Goal: Task Accomplishment & Management: Complete application form

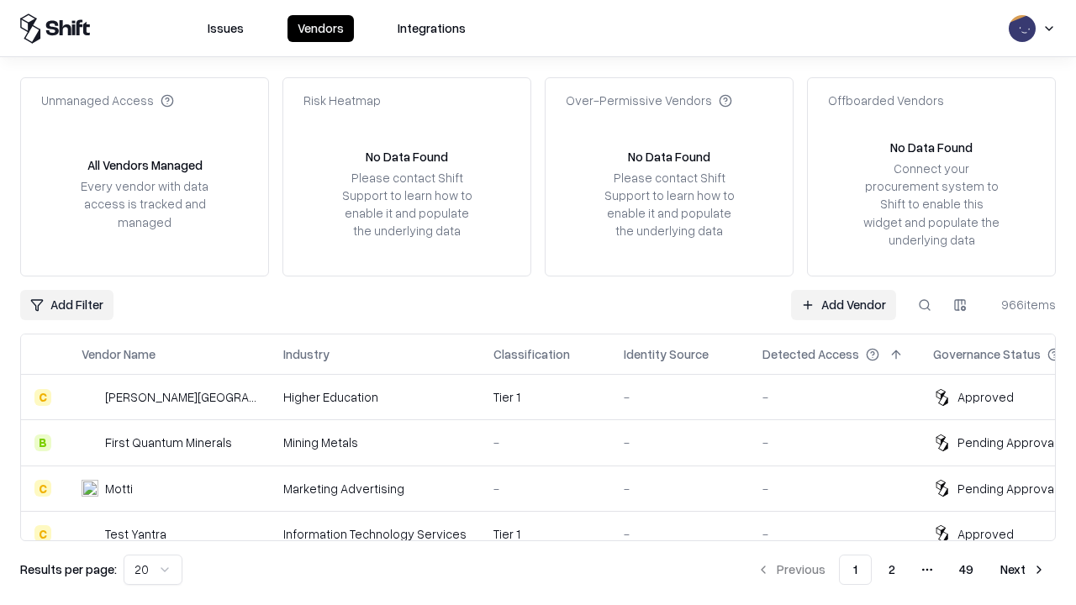
click at [843, 304] on link "Add Vendor" at bounding box center [843, 305] width 105 height 30
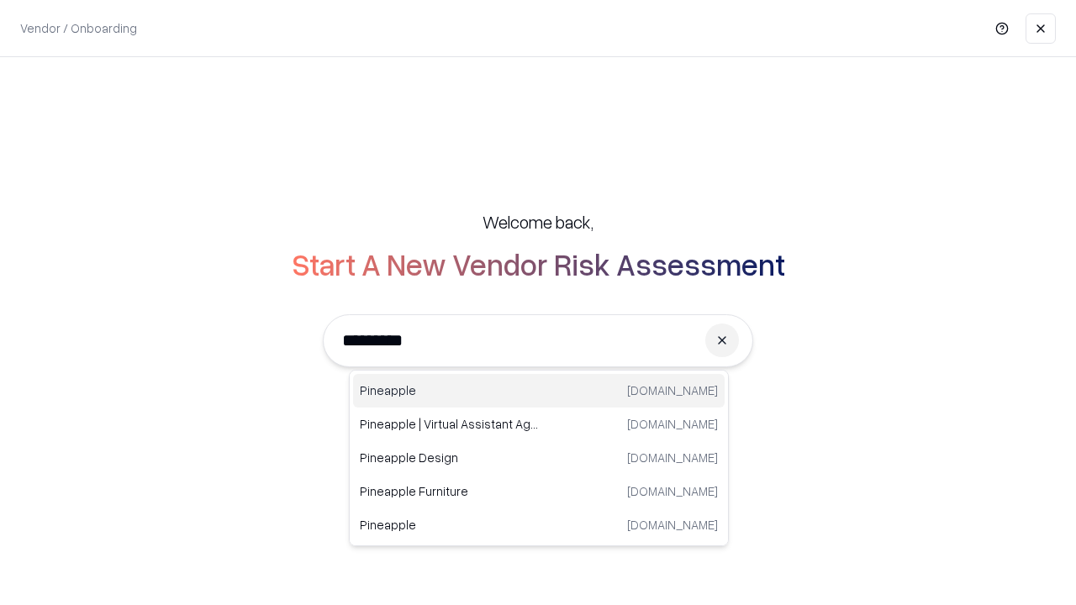
click at [539, 391] on div "Pineapple pineappleenergy.com" at bounding box center [539, 391] width 372 height 34
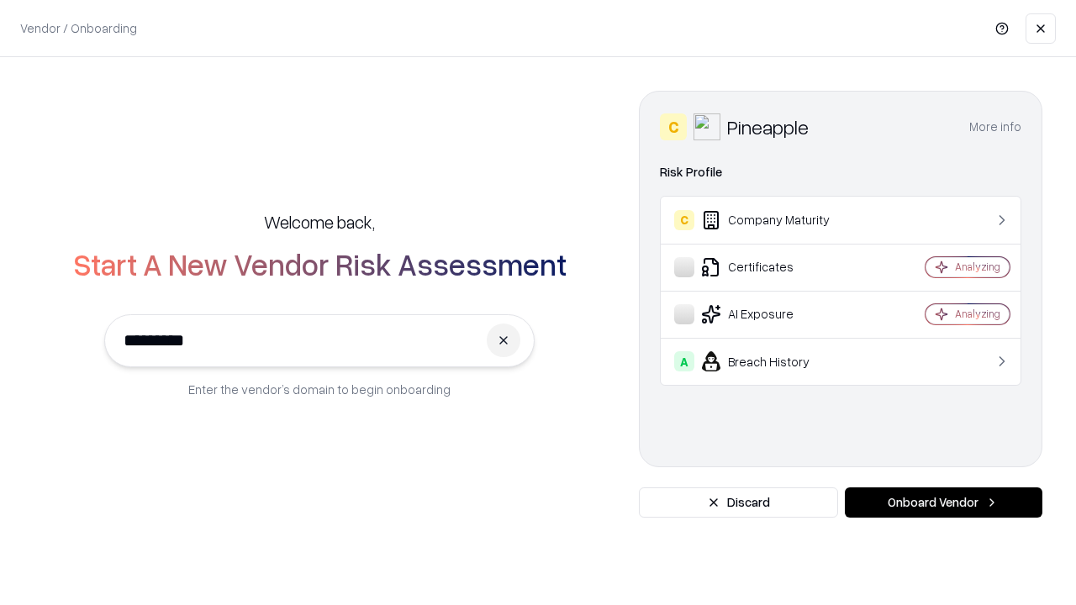
type input "*********"
click at [944, 503] on button "Onboard Vendor" at bounding box center [944, 503] width 198 height 30
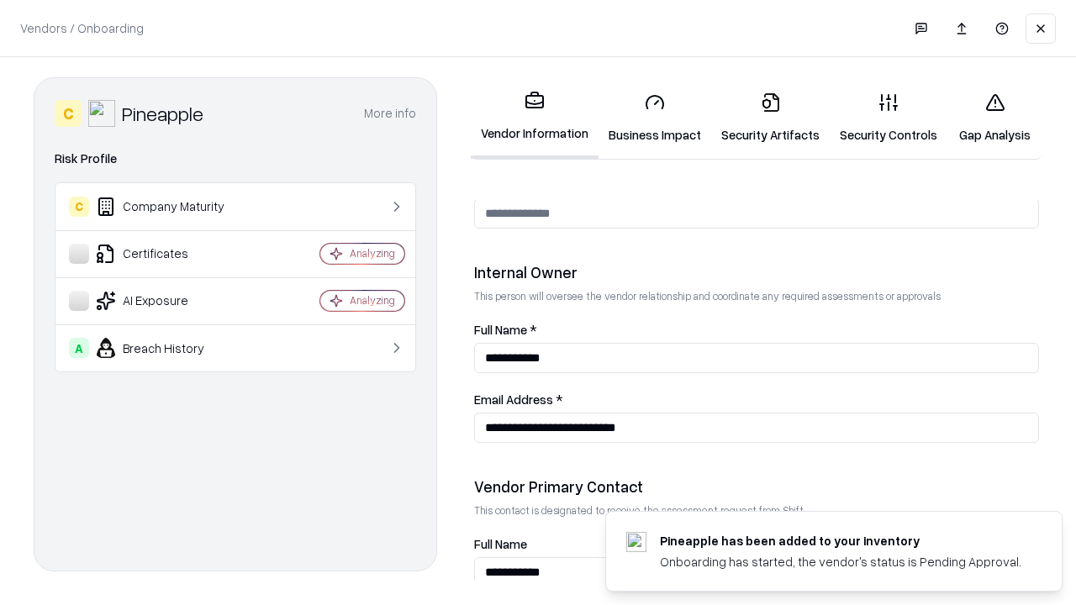
scroll to position [871, 0]
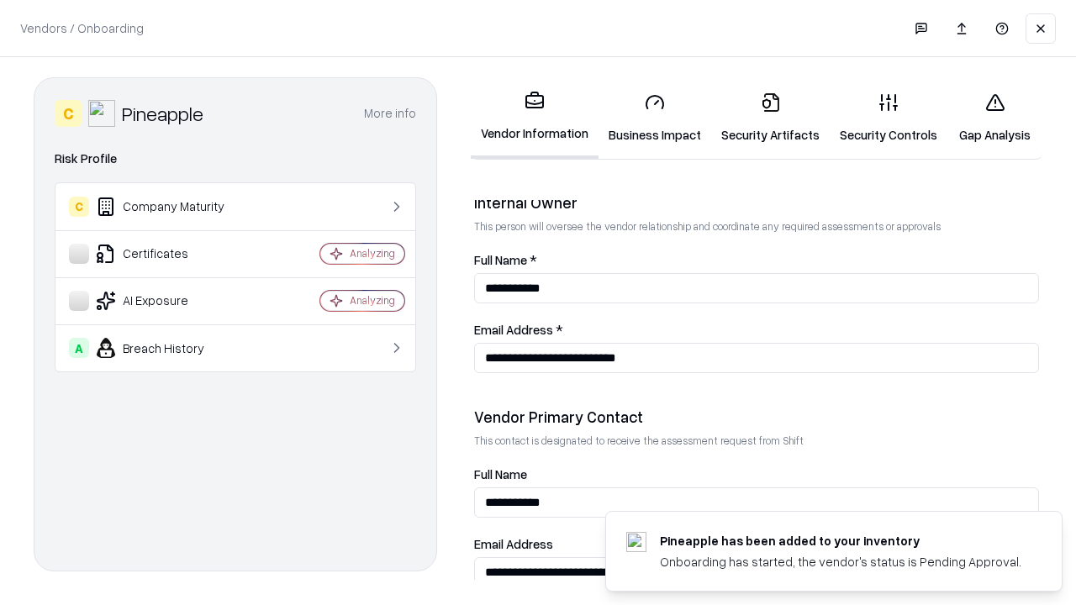
click at [770, 118] on link "Security Artifacts" at bounding box center [770, 118] width 119 height 78
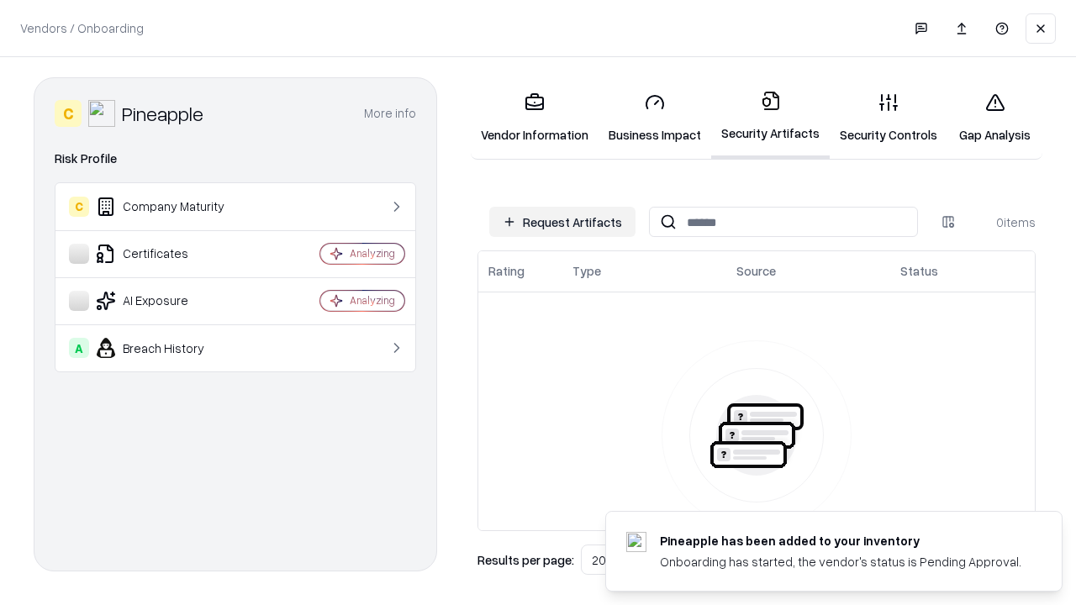
click at [563, 222] on button "Request Artifacts" at bounding box center [562, 222] width 146 height 30
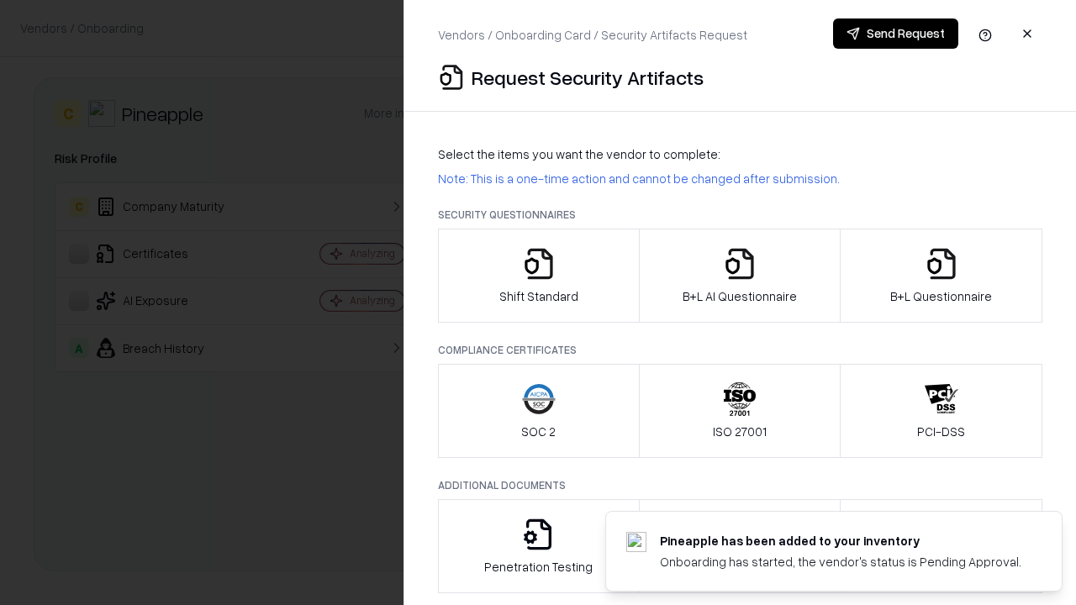
click at [941, 276] on icon "button" at bounding box center [942, 264] width 34 height 34
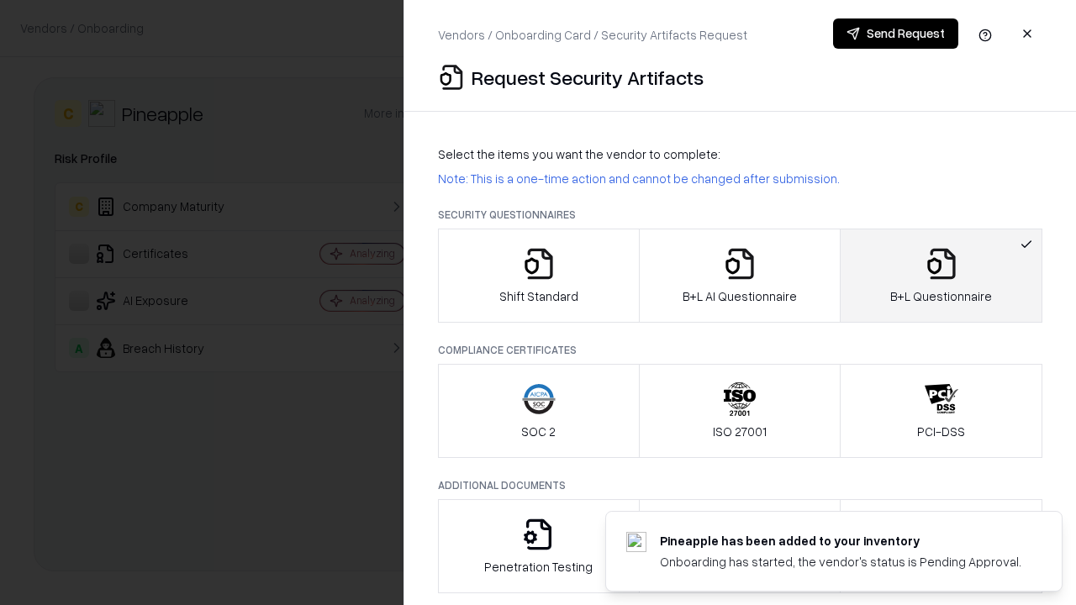
click at [739, 276] on icon "button" at bounding box center [740, 264] width 34 height 34
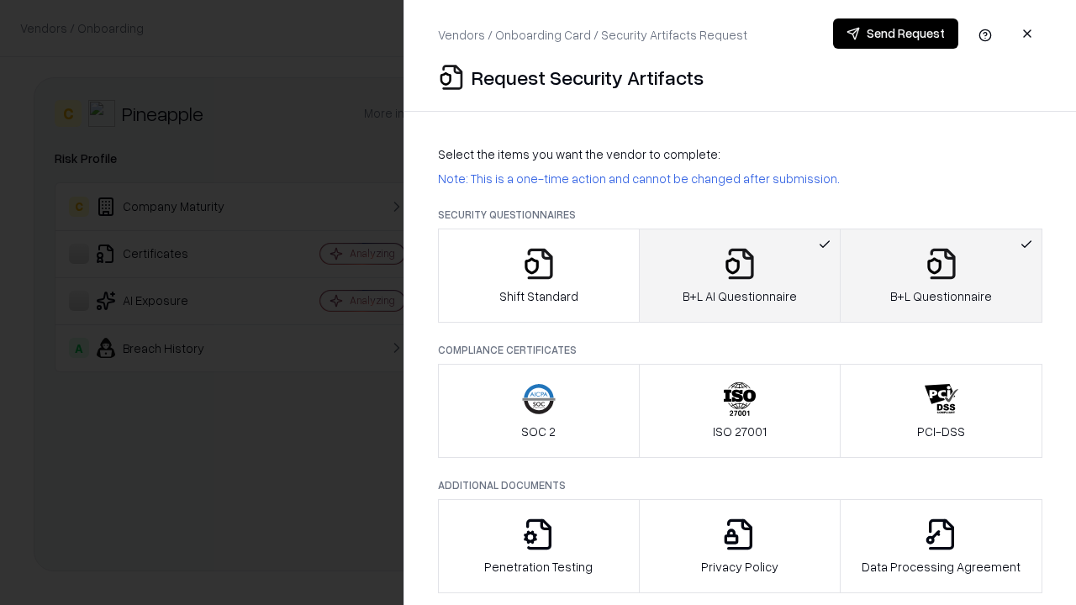
click at [896, 34] on button "Send Request" at bounding box center [895, 34] width 125 height 30
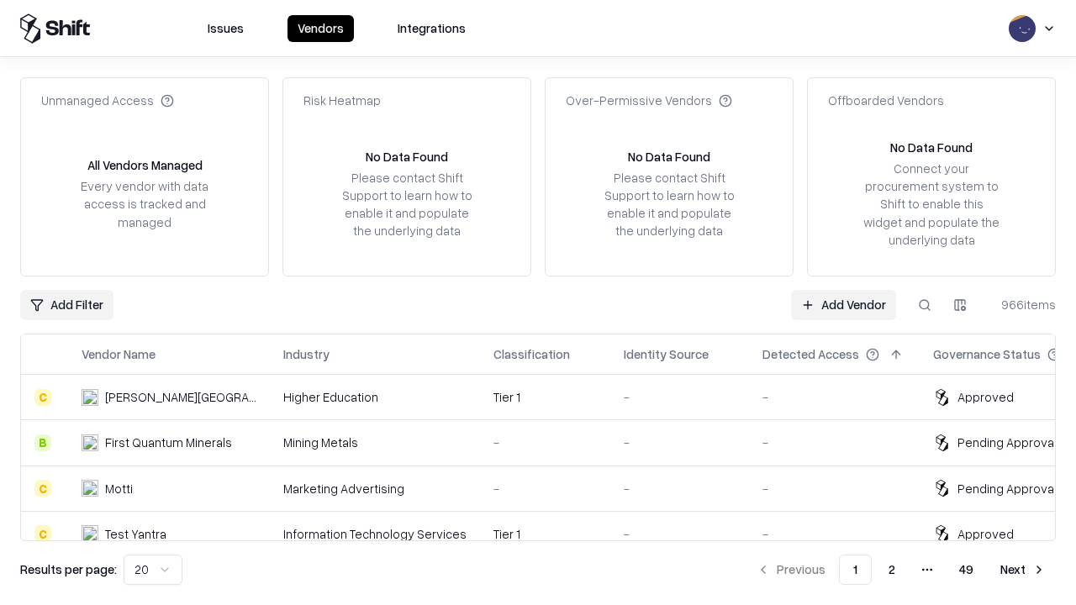
click at [925, 304] on button at bounding box center [925, 305] width 30 height 30
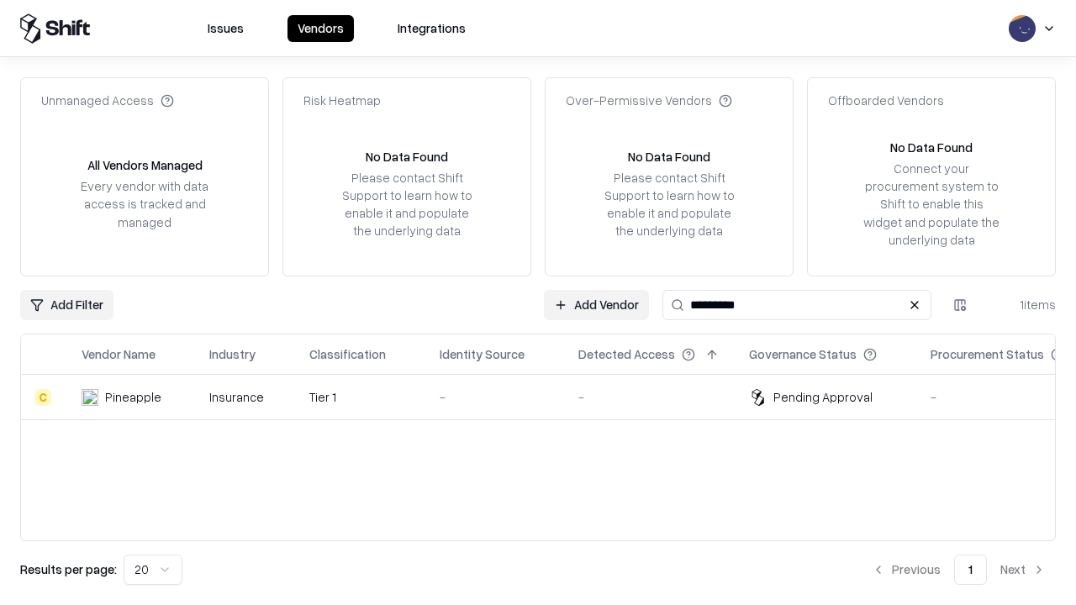
type input "*********"
click at [548, 397] on div "-" at bounding box center [496, 398] width 112 height 18
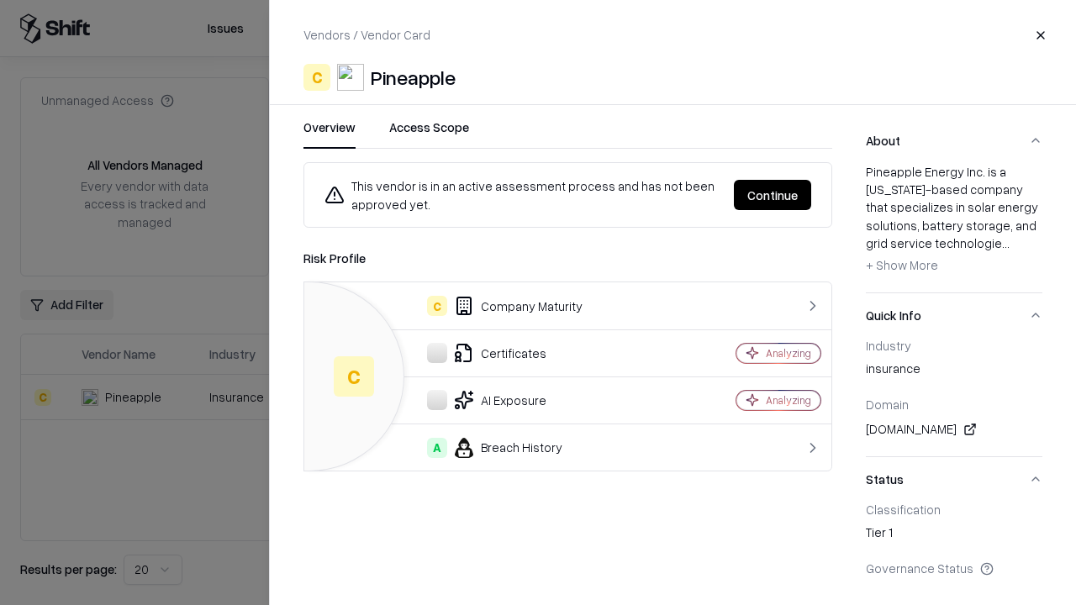
click at [773, 195] on button "Continue" at bounding box center [772, 195] width 77 height 30
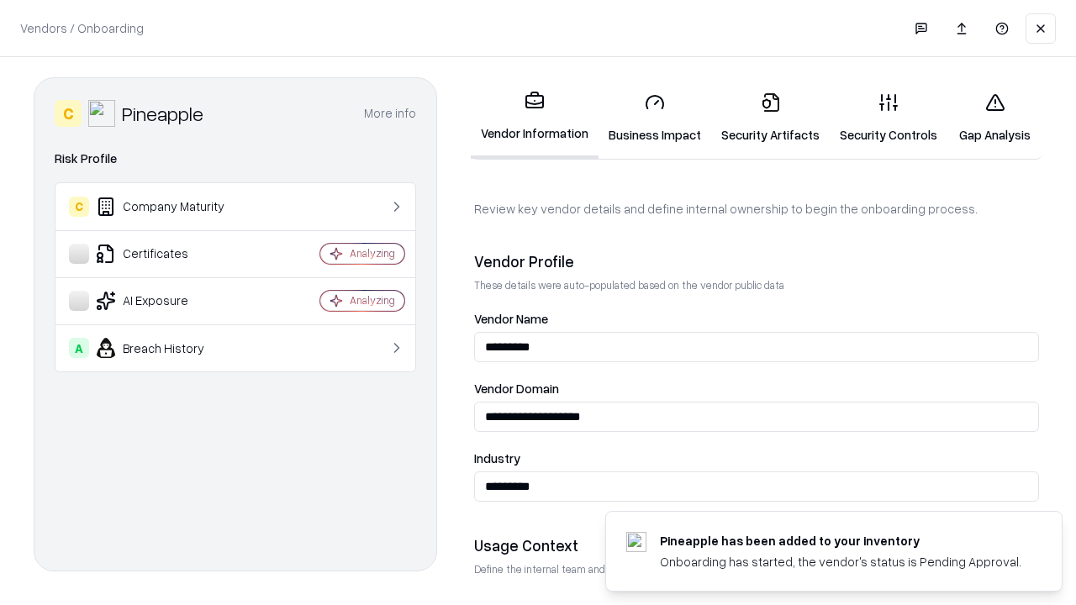
click at [770, 118] on link "Security Artifacts" at bounding box center [770, 118] width 119 height 78
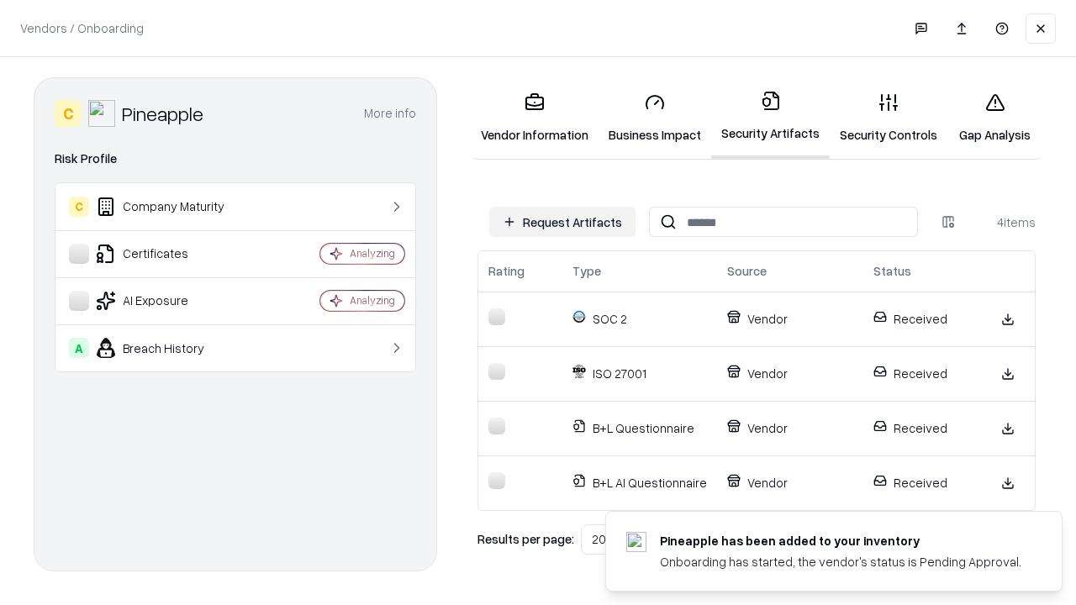
click at [995, 118] on link "Gap Analysis" at bounding box center [995, 118] width 95 height 78
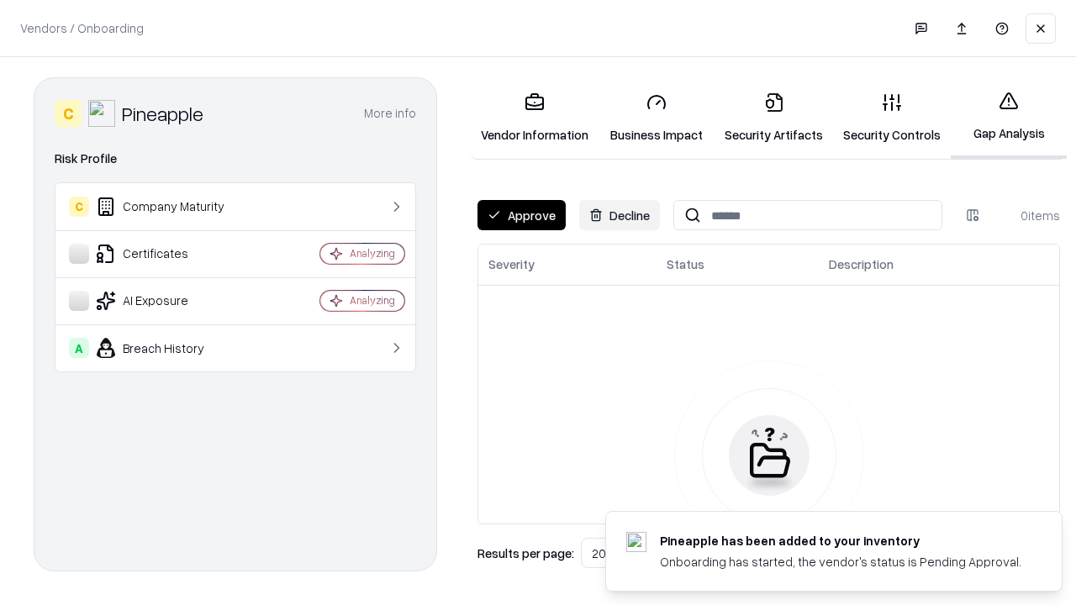
click at [521, 215] on button "Approve" at bounding box center [522, 215] width 88 height 30
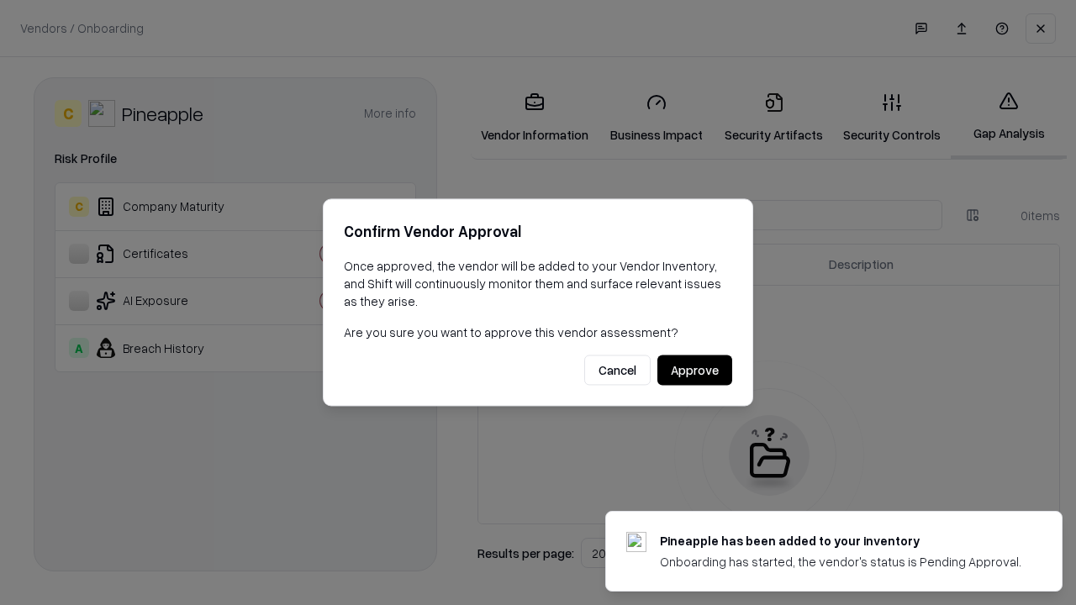
click at [695, 370] on button "Approve" at bounding box center [695, 371] width 75 height 30
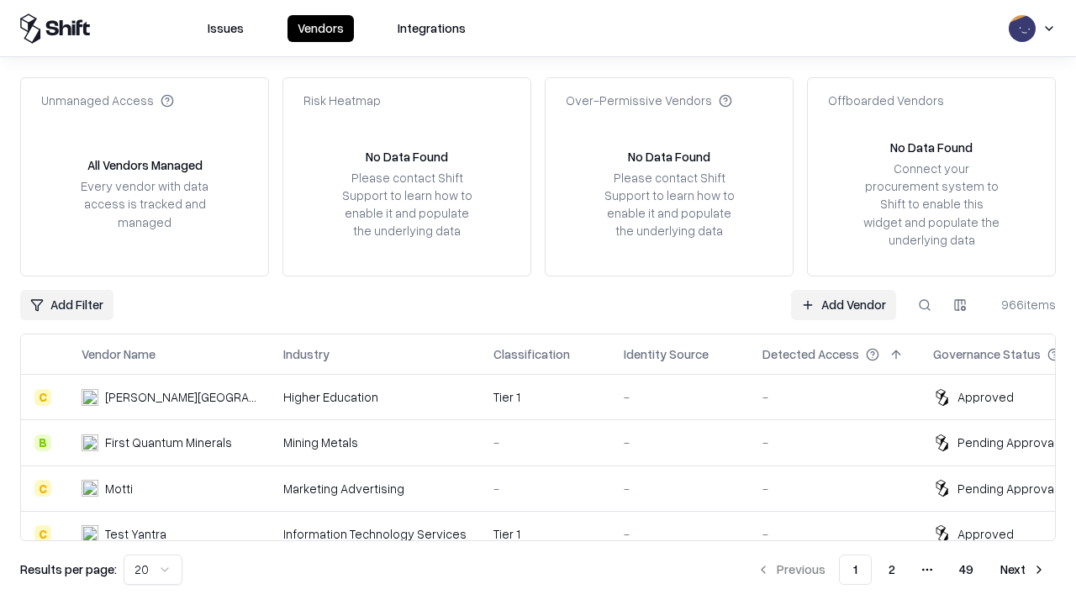
type input "*********"
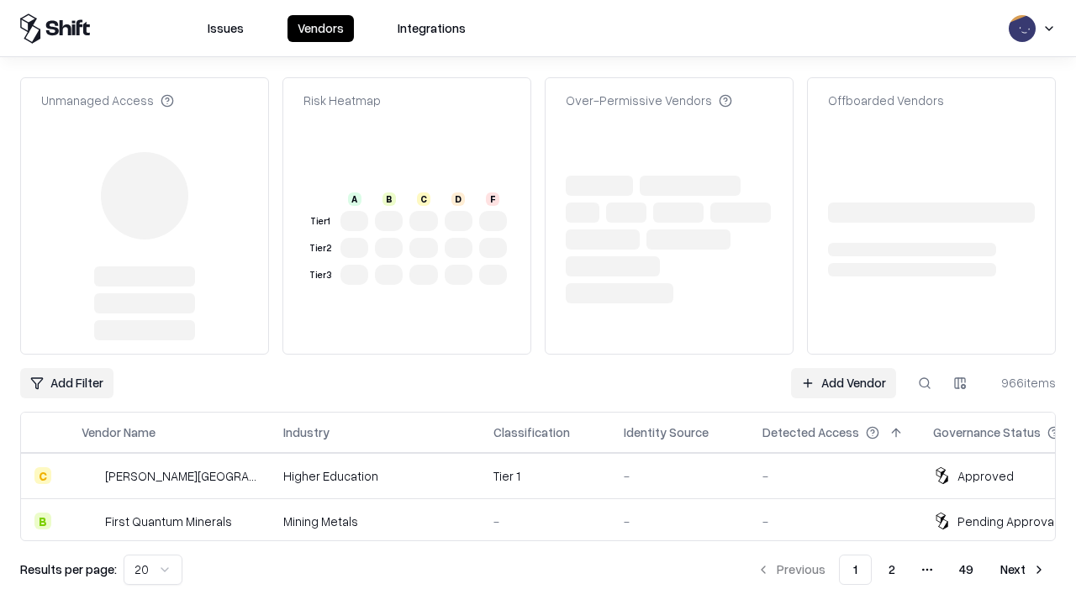
click at [843, 368] on link "Add Vendor" at bounding box center [843, 383] width 105 height 30
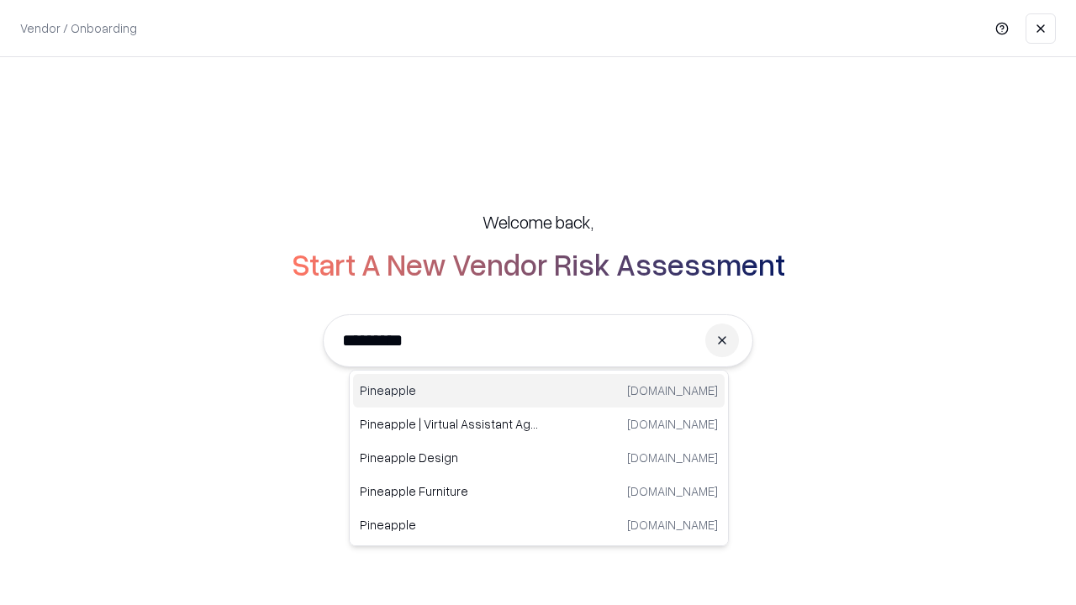
click at [539, 391] on div "Pineapple [DOMAIN_NAME]" at bounding box center [539, 391] width 372 height 34
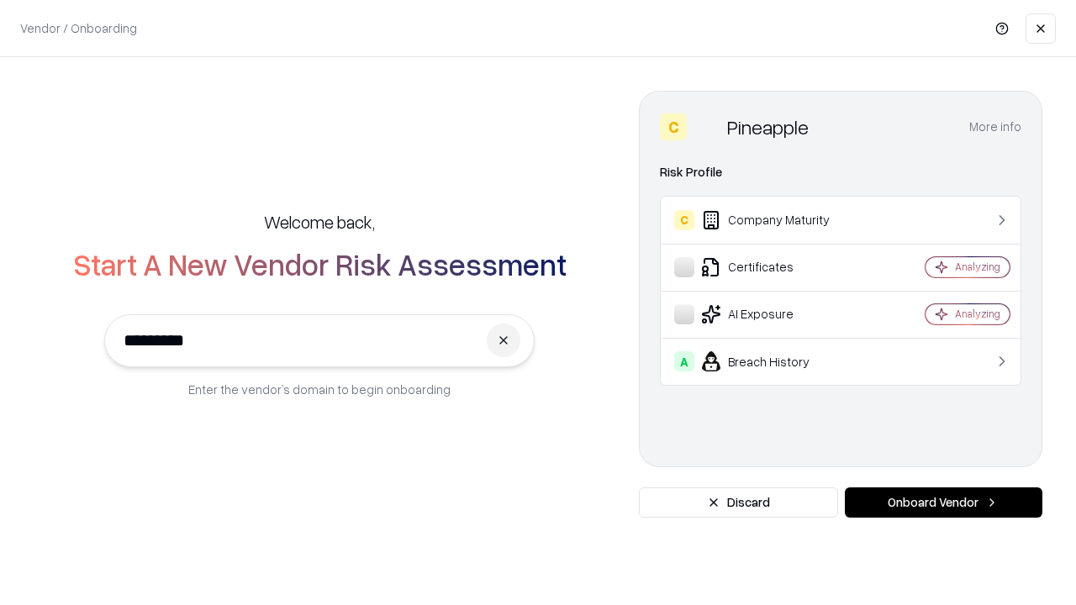
type input "*********"
click at [944, 503] on button "Onboard Vendor" at bounding box center [944, 503] width 198 height 30
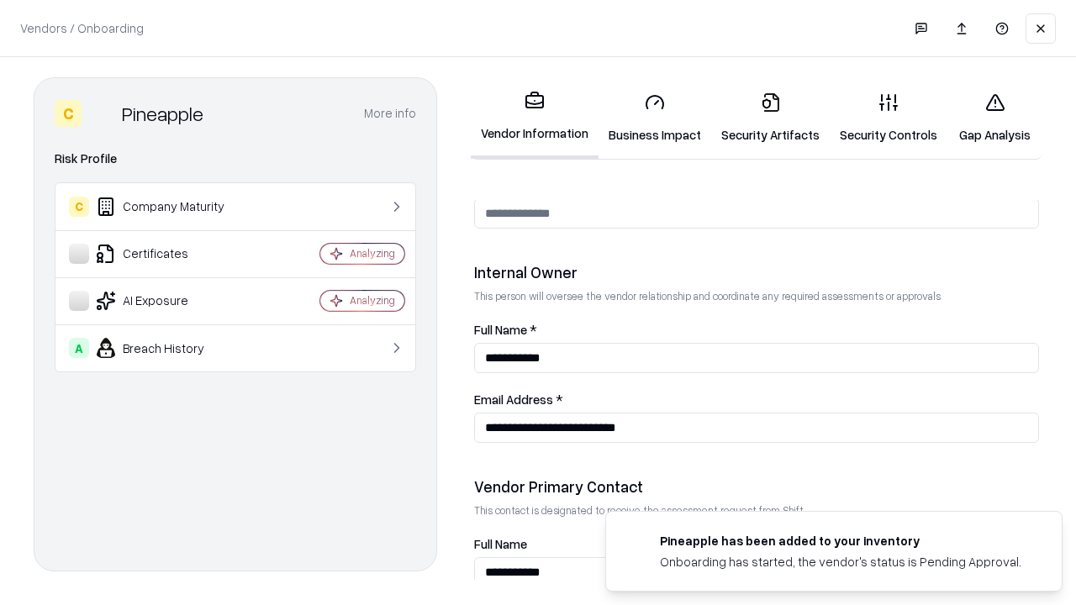
scroll to position [871, 0]
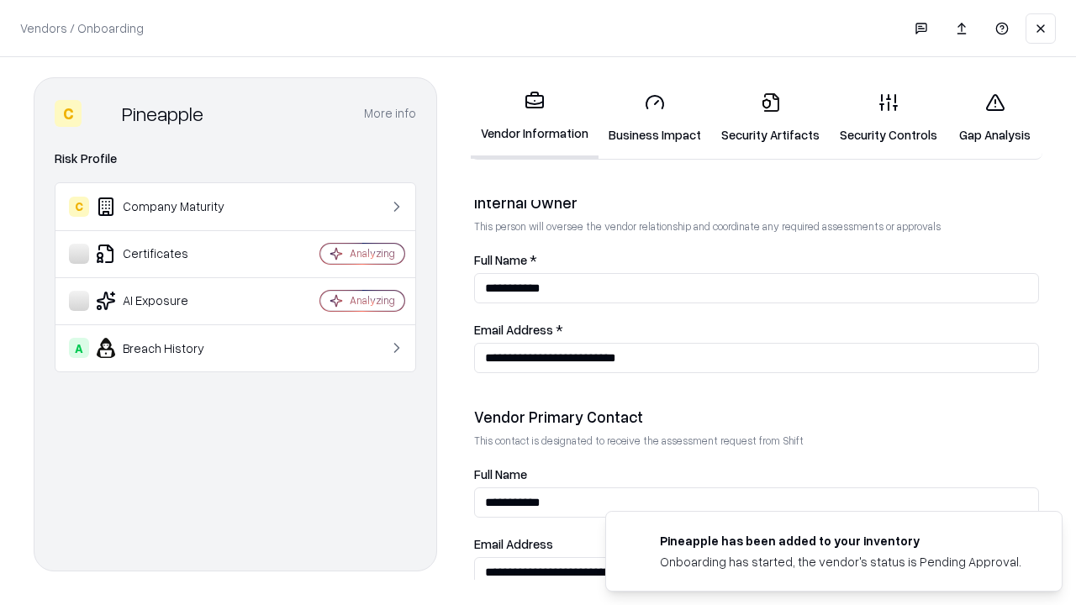
click at [995, 118] on link "Gap Analysis" at bounding box center [995, 118] width 95 height 78
